Goal: Information Seeking & Learning: Learn about a topic

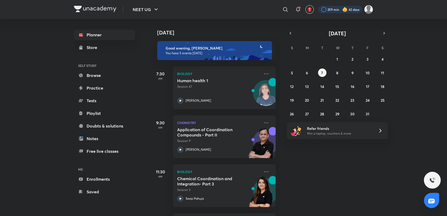
click at [329, 10] on div at bounding box center [340, 9] width 44 height 7
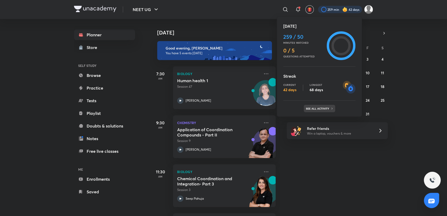
click at [322, 105] on div "See all activity" at bounding box center [319, 108] width 31 height 7
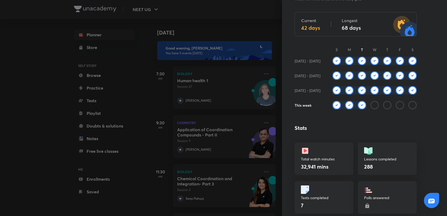
scroll to position [43, 0]
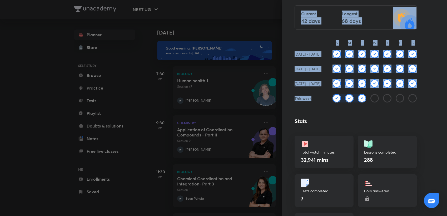
drag, startPoint x: 322, startPoint y: 105, endPoint x: 250, endPoint y: 33, distance: 101.5
click at [250, 33] on div "Learning streak Watch 50 mins to achieve the daily goal Current 42 days Longest…" at bounding box center [223, 108] width 447 height 216
click at [250, 33] on div at bounding box center [223, 108] width 447 height 216
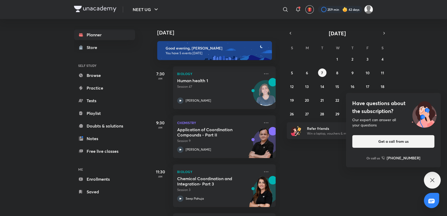
click at [430, 180] on icon at bounding box center [432, 180] width 6 height 6
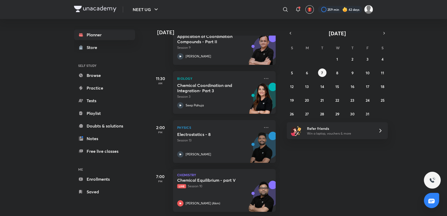
scroll to position [97, 0]
click at [355, 58] on button "2" at bounding box center [352, 59] width 8 height 8
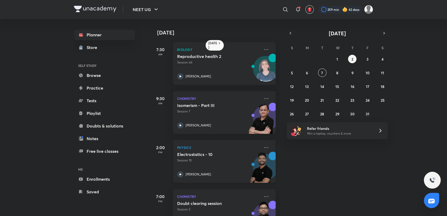
scroll to position [24, 0]
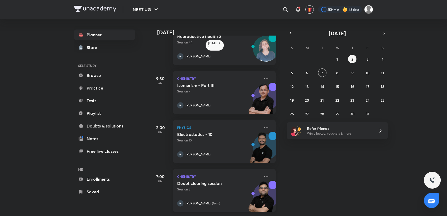
click at [219, 193] on div "Doubt clearing session Session 5 Ajay Mishra (Akm)" at bounding box center [218, 194] width 83 height 26
click at [289, 36] on button "button" at bounding box center [290, 32] width 7 height 7
click at [379, 57] on button "6" at bounding box center [382, 59] width 8 height 8
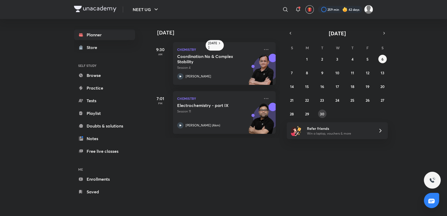
click at [320, 111] on button "30" at bounding box center [322, 114] width 8 height 8
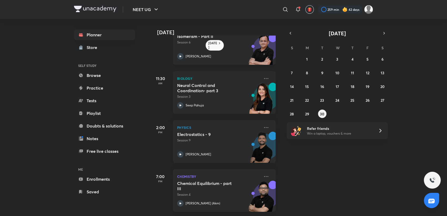
scroll to position [73, 0]
click at [289, 112] on button "28" at bounding box center [292, 114] width 8 height 8
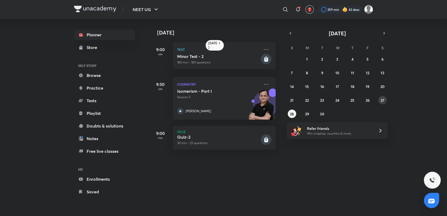
click at [382, 98] on abbr "27" at bounding box center [383, 100] width 4 height 5
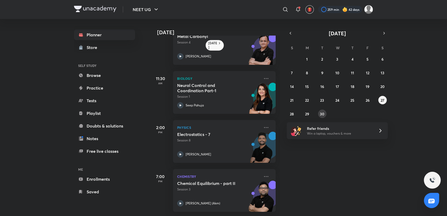
click at [319, 113] on button "30" at bounding box center [322, 114] width 8 height 8
click at [222, 200] on div "[PERSON_NAME] (Akm)" at bounding box center [218, 203] width 83 height 6
click at [382, 34] on icon "button" at bounding box center [384, 33] width 4 height 5
click at [351, 58] on button "2" at bounding box center [352, 59] width 8 height 8
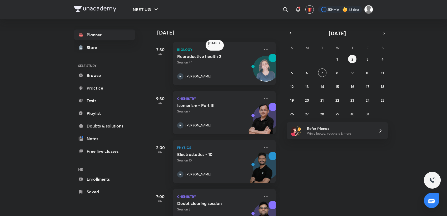
scroll to position [24, 0]
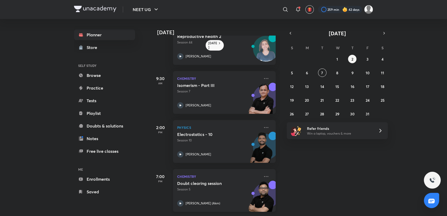
click at [234, 200] on div "[PERSON_NAME] (Akm)" at bounding box center [218, 203] width 83 height 6
